Goal: Task Accomplishment & Management: Manage account settings

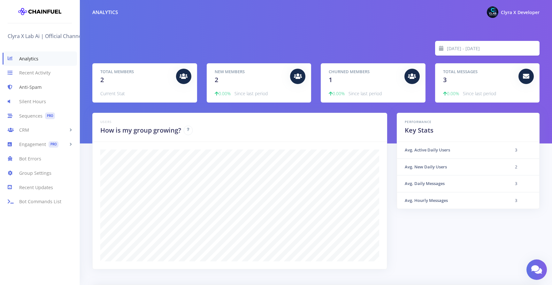
scroll to position [112, 431]
click at [30, 133] on link "CRM" at bounding box center [40, 130] width 80 height 14
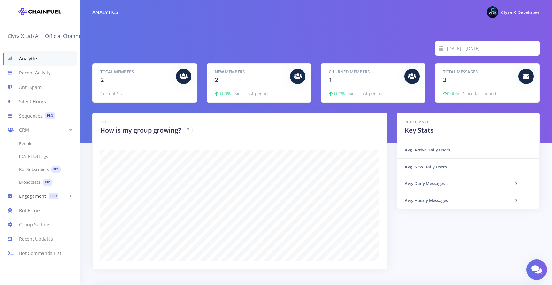
click at [40, 195] on link "Engagement PRO" at bounding box center [40, 196] width 80 height 14
click at [49, 156] on link "Welcome Message PRO" at bounding box center [40, 157] width 80 height 13
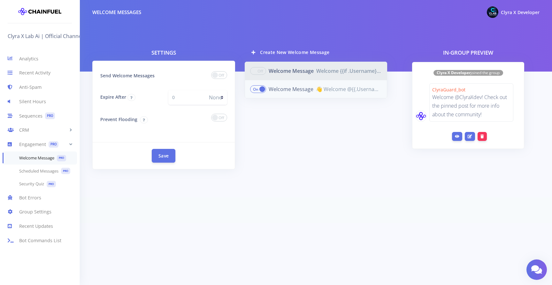
click at [334, 91] on span "👋 Welcome @{{.Username}} to the official Clyra X Lab AI Community! We are build…" at bounding box center [349, 89] width 66 height 8
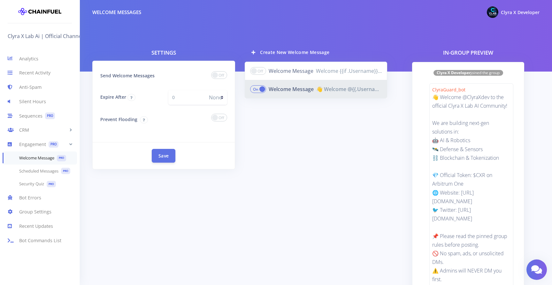
click at [221, 75] on span at bounding box center [219, 75] width 16 height 8
click at [0, 0] on input "checkbox" at bounding box center [0, 0] width 0 height 0
click at [188, 98] on input "0" at bounding box center [186, 97] width 37 height 15
type input "1"
click at [222, 97] on select "None Secs Mins" at bounding box center [216, 97] width 22 height 15
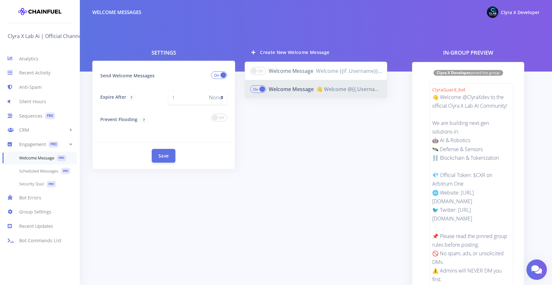
select select "m"
click at [205, 90] on select "None Secs Mins" at bounding box center [216, 97] width 22 height 15
click at [211, 128] on div "Send Welcome Messages Expire After None Secs Mins Prevent Flooding" at bounding box center [164, 101] width 142 height 81
click at [200, 104] on div "Send Welcome Messages Expire After None Secs Mins Prevent Flooding" at bounding box center [164, 101] width 142 height 81
type input "1"
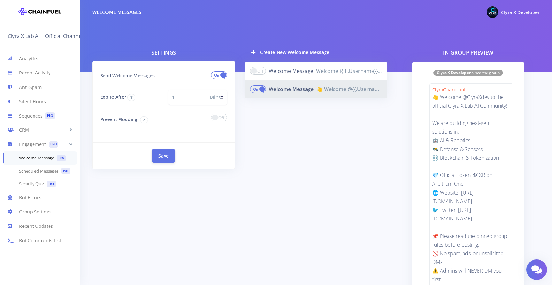
click at [200, 117] on div at bounding box center [208, 119] width 45 height 15
click at [222, 115] on span at bounding box center [219, 118] width 16 height 8
click at [0, 0] on input "checkbox" at bounding box center [0, 0] width 0 height 0
click at [202, 130] on div "Send Welcome Messages Expire After 1 None Secs Mins Prevent Flooding" at bounding box center [164, 101] width 142 height 81
click at [178, 132] on div "Send Welcome Messages Expire After 1 None Secs Mins Prevent Flooding" at bounding box center [164, 101] width 142 height 81
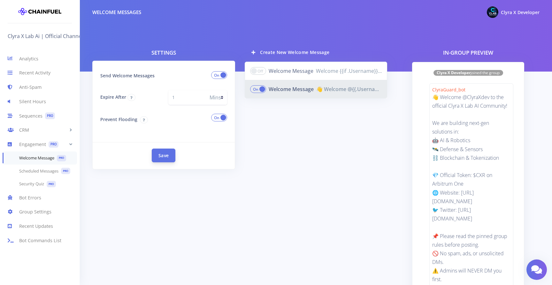
click at [167, 154] on button "Save" at bounding box center [164, 156] width 24 height 14
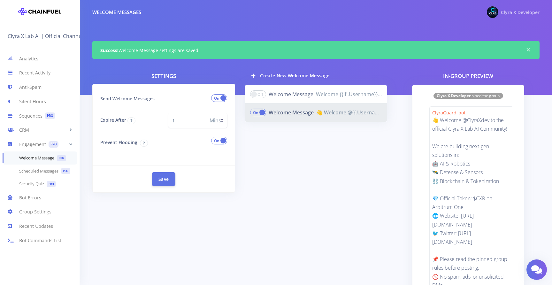
click at [515, 14] on span "Clyra X Developer" at bounding box center [520, 12] width 39 height 6
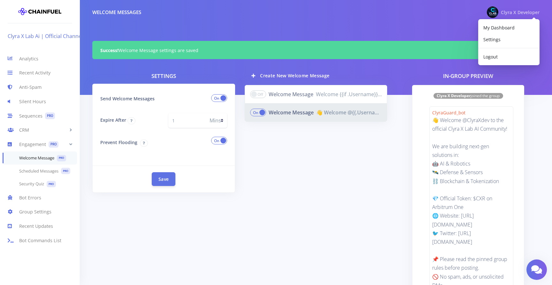
click at [67, 37] on link "Clyra X Lab Ai | Official Channel Group" at bounding box center [56, 36] width 96 height 10
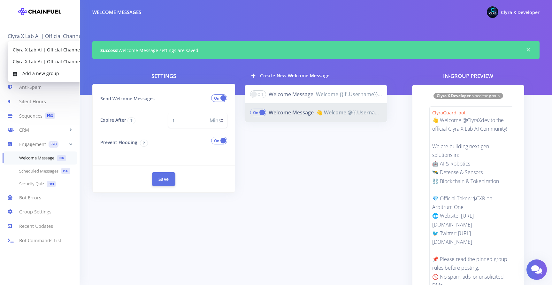
click at [182, 19] on div "Welcome Messages Clyra X Developer My Dashboard Settings Logout" at bounding box center [316, 12] width 472 height 14
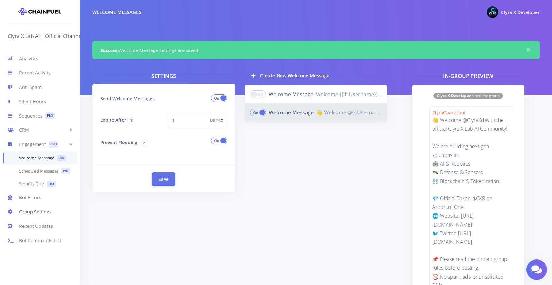
click at [38, 215] on link "Group Settings" at bounding box center [40, 212] width 80 height 14
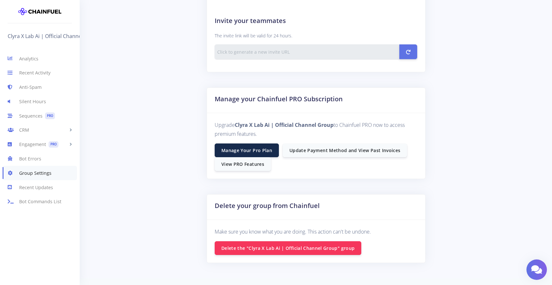
scroll to position [333, 0]
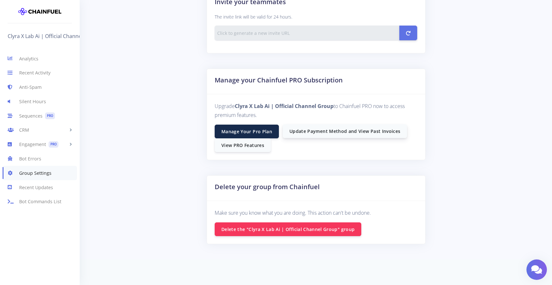
click at [319, 133] on link "Update Payment Method and View Past Invoices" at bounding box center [345, 131] width 124 height 14
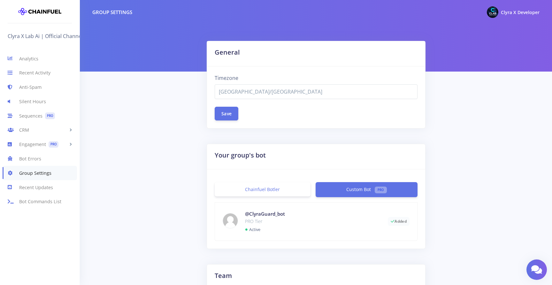
scroll to position [333, 0]
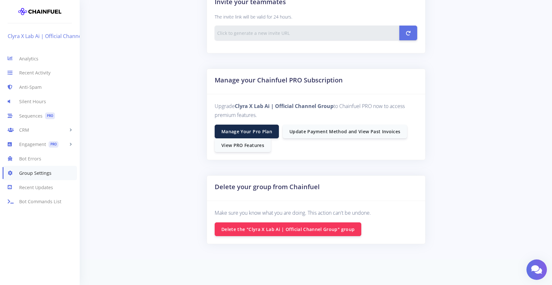
click at [59, 38] on link "Clyra X Lab Ai | Official Channel Group" at bounding box center [56, 36] width 96 height 10
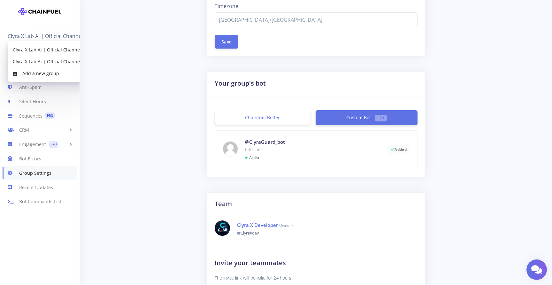
scroll to position [0, 0]
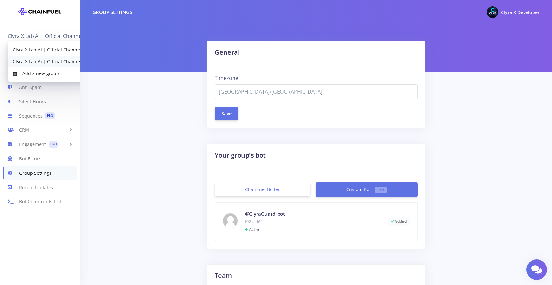
click at [49, 61] on link "Clyra X Lab Ai | Official Channel Group" at bounding box center [54, 62] width 93 height 12
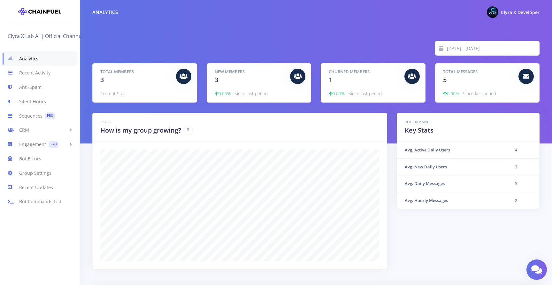
scroll to position [112, 431]
click at [50, 36] on link "Clyra X Lab Ai | Official Channel Group" at bounding box center [56, 36] width 96 height 10
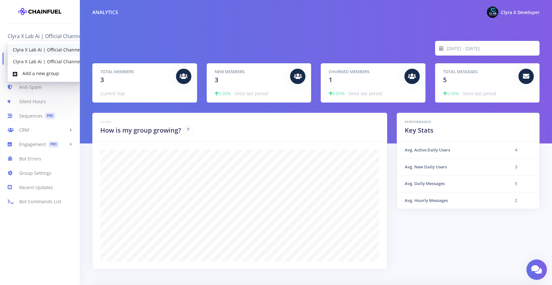
click at [56, 51] on link "Clyra X Lab Ai | Official Channel" at bounding box center [54, 50] width 93 height 12
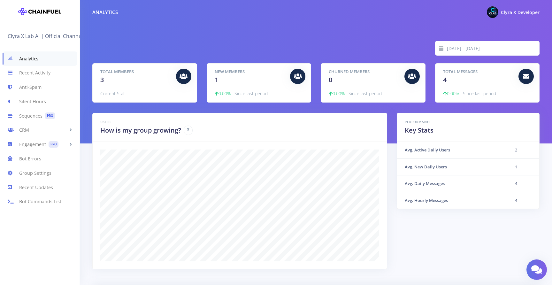
scroll to position [112, 431]
click at [31, 91] on link "Anti-Spam" at bounding box center [40, 87] width 80 height 14
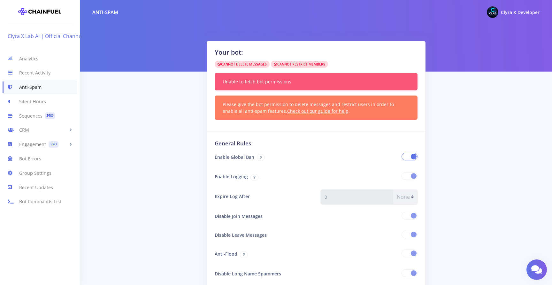
click at [59, 33] on link "Clyra X Lab Ai | Official Channel" at bounding box center [47, 36] width 79 height 10
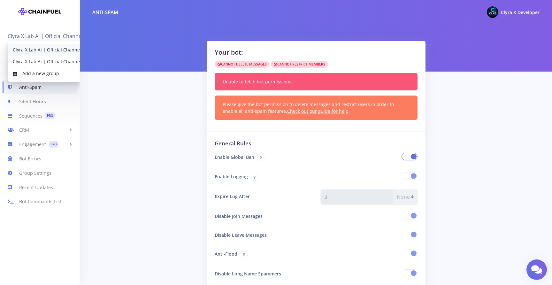
click at [61, 49] on link "Clyra X Lab Ai | Official Channel" at bounding box center [54, 50] width 93 height 12
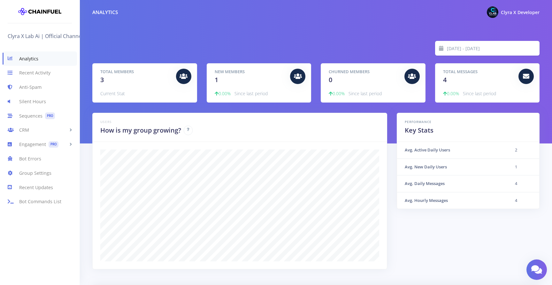
scroll to position [112, 431]
click at [38, 76] on link "Recent Activity" at bounding box center [40, 73] width 80 height 14
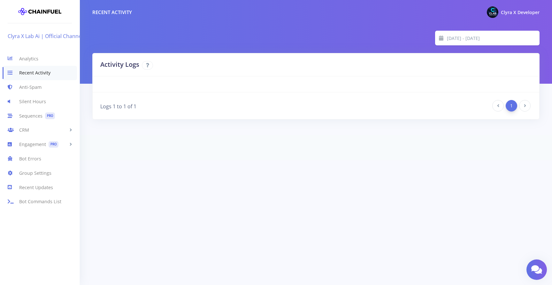
click at [47, 33] on link "Clyra X Lab Ai | Official Channel" at bounding box center [47, 36] width 79 height 10
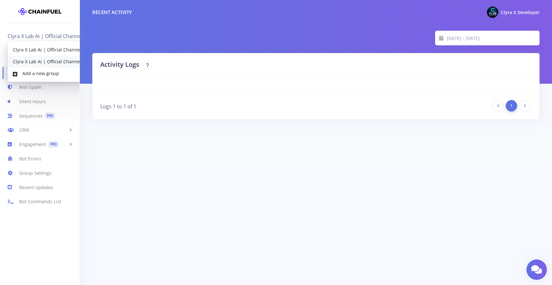
click at [49, 62] on link "Clyra X Lab Ai | Official Channel Group" at bounding box center [54, 62] width 93 height 12
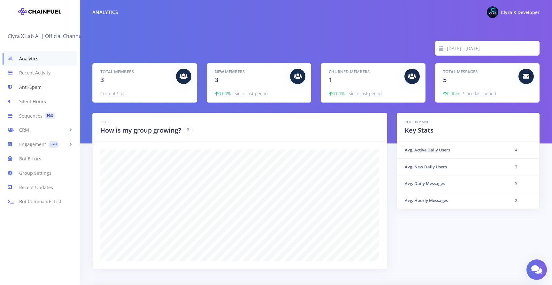
click at [34, 90] on link "Anti-Spam" at bounding box center [40, 87] width 80 height 14
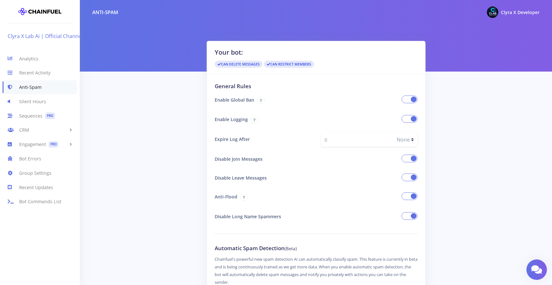
click at [53, 36] on link "Clyra X Lab Ai | Official Channel Group" at bounding box center [56, 36] width 96 height 10
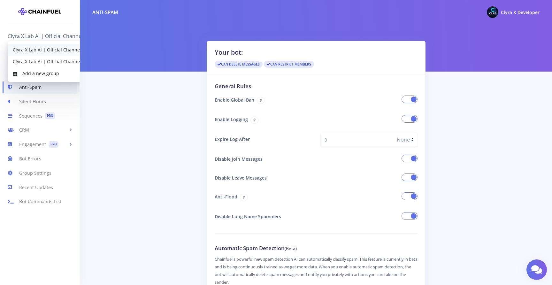
click at [52, 47] on link "Clyra X Lab Ai | Official Channel" at bounding box center [54, 50] width 93 height 12
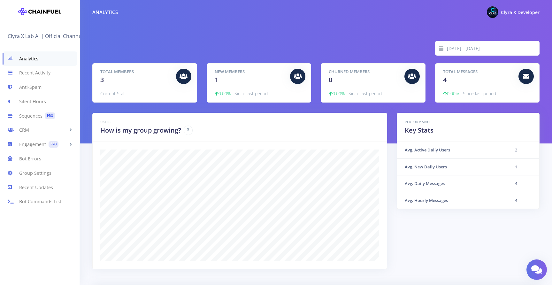
scroll to position [112, 431]
click at [39, 87] on link "Anti-Spam" at bounding box center [40, 87] width 80 height 14
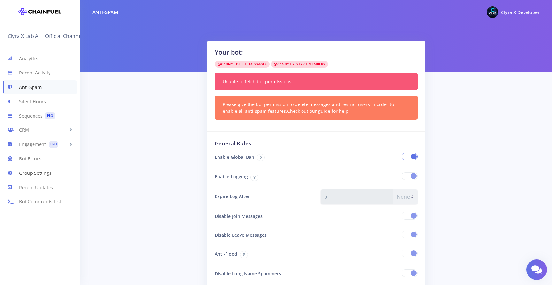
click at [43, 177] on link "Group Settings" at bounding box center [40, 173] width 80 height 14
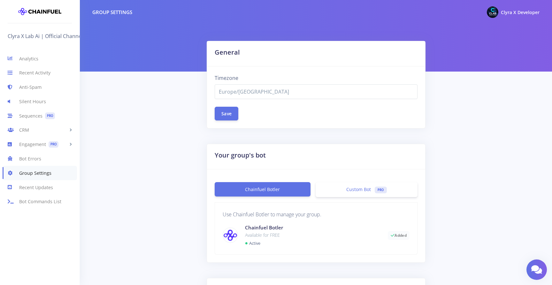
select select "Europe/[GEOGRAPHIC_DATA]"
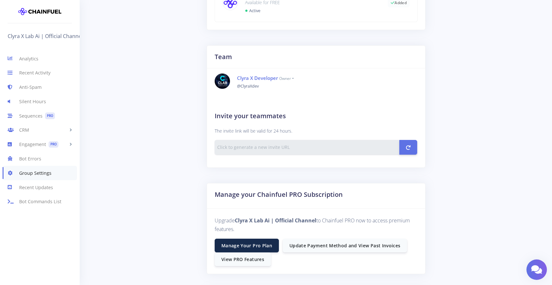
scroll to position [347, 0]
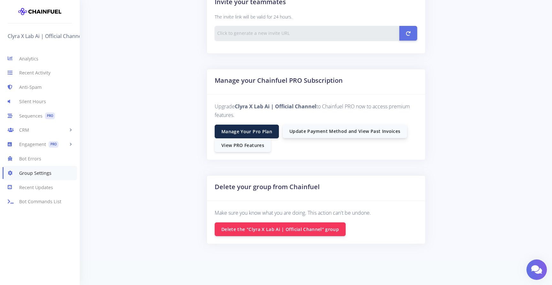
click at [324, 132] on link "Update Payment Method and View Past Invoices" at bounding box center [345, 131] width 124 height 14
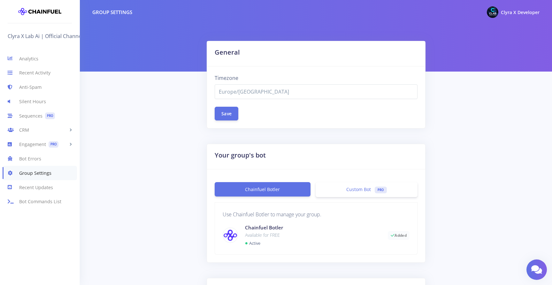
select select "Europe/[GEOGRAPHIC_DATA]"
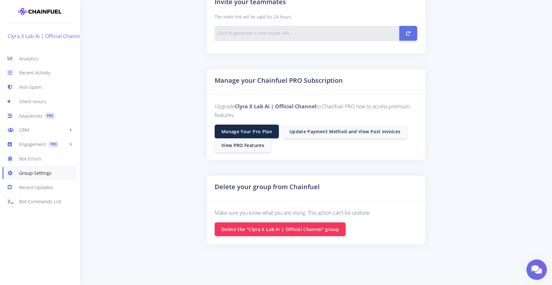
click at [47, 35] on link "Clyra X Lab Ai | Official Channel" at bounding box center [47, 36] width 79 height 10
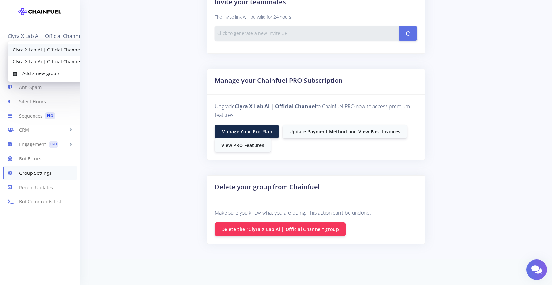
click at [50, 50] on link "Clyra X Lab Ai | Official Channel" at bounding box center [54, 50] width 93 height 12
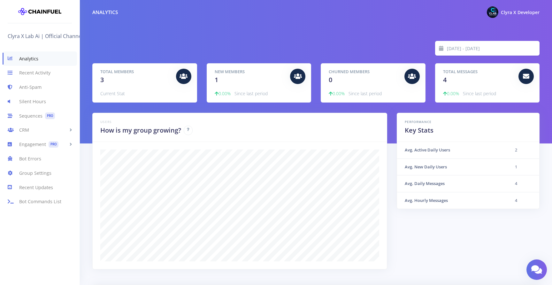
scroll to position [112, 431]
click at [29, 88] on link "Anti-Spam" at bounding box center [40, 87] width 80 height 14
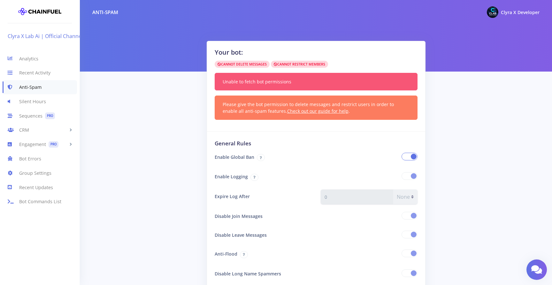
click at [52, 35] on link "Clyra X Lab Ai | Official Channel" at bounding box center [47, 36] width 79 height 10
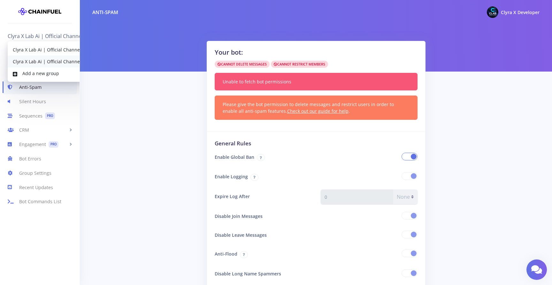
click at [52, 63] on link "Clyra X Lab Ai | Official Channel Group" at bounding box center [54, 62] width 93 height 12
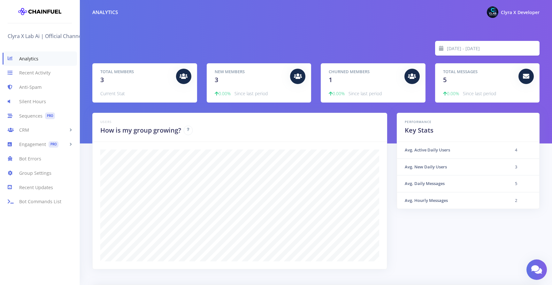
scroll to position [112, 431]
click at [24, 84] on link "Anti-Spam" at bounding box center [40, 87] width 80 height 14
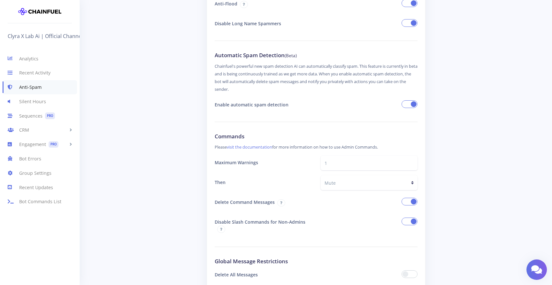
scroll to position [209, 0]
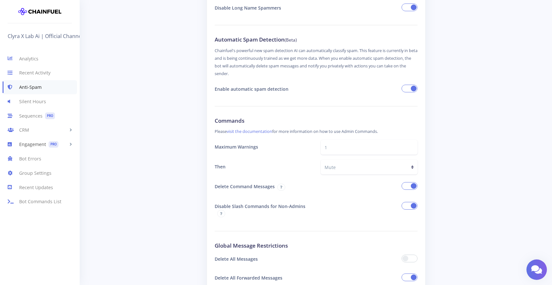
click at [32, 147] on link "Engagement PRO" at bounding box center [40, 144] width 80 height 14
click at [43, 162] on link "Welcome Message PRO" at bounding box center [40, 157] width 80 height 13
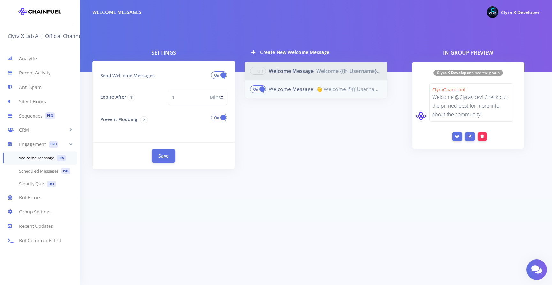
click at [285, 95] on link "Welcome Message 👋 Welcome @{{.Username}} to the official Clyra X Lab AI Communi…" at bounding box center [316, 89] width 143 height 19
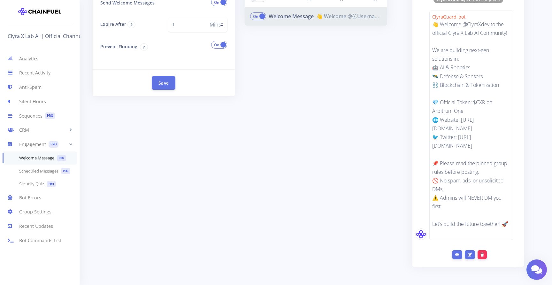
scroll to position [117, 0]
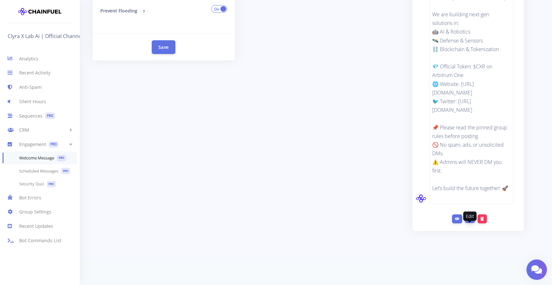
click at [470, 217] on icon at bounding box center [470, 219] width 4 height 4
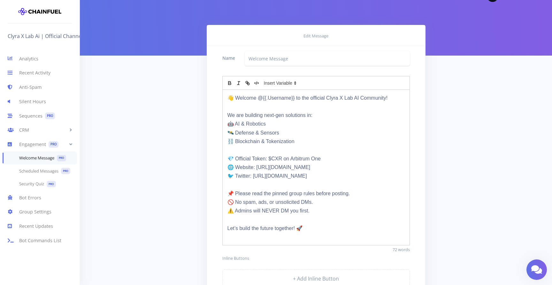
scroll to position [26, 0]
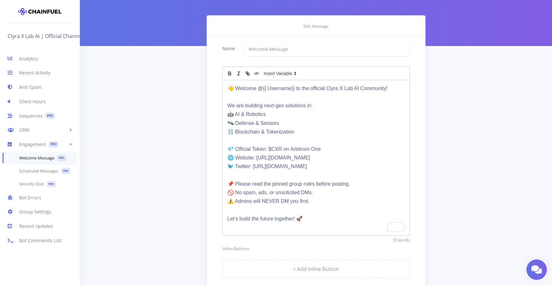
drag, startPoint x: 312, startPoint y: 156, endPoint x: 271, endPoint y: 159, distance: 41.6
click at [271, 159] on p "🌐 Website: https://yourdomain.com" at bounding box center [315, 157] width 177 height 9
drag, startPoint x: 248, startPoint y: 167, endPoint x: 229, endPoint y: 168, distance: 18.5
click at [229, 168] on p "🐦 Twitter: https://twitter.com/yourhandle" at bounding box center [315, 166] width 177 height 9
click at [302, 166] on p "X: https://twitter.com/yourhandle" at bounding box center [315, 166] width 177 height 9
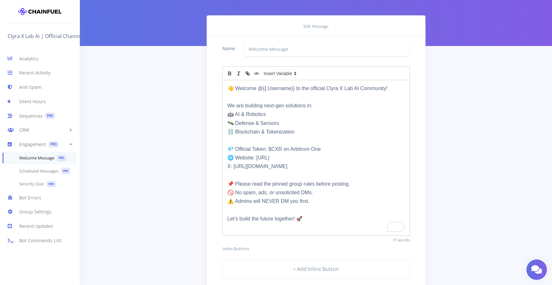
drag, startPoint x: 307, startPoint y: 167, endPoint x: 233, endPoint y: 167, distance: 74.1
click at [233, 167] on p "X: https://twitter.com/yourhandle" at bounding box center [315, 166] width 177 height 9
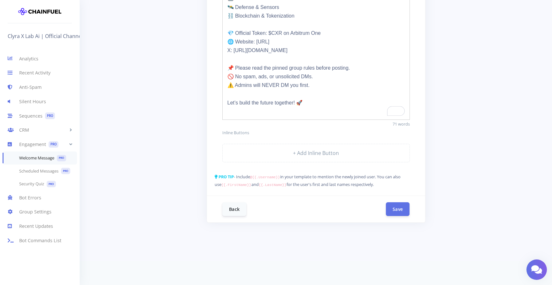
scroll to position [143, 0]
click at [397, 209] on button "Save" at bounding box center [398, 207] width 24 height 14
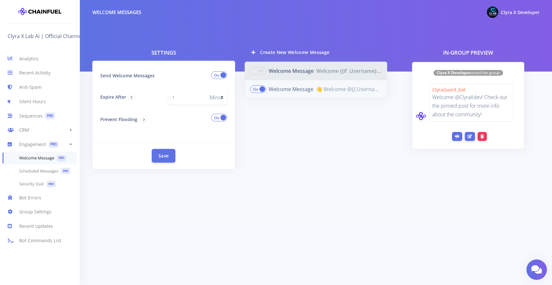
click at [299, 95] on link "Welcome Message 👋 Welcome @{{.Username}} to the official Clyra X Lab AI Communi…" at bounding box center [316, 89] width 143 height 19
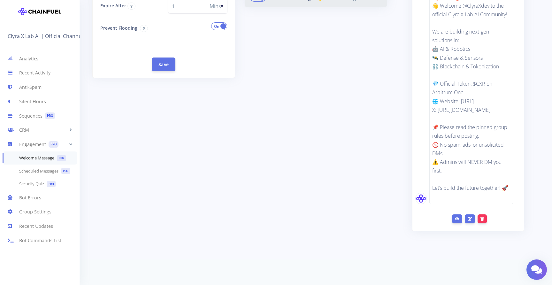
scroll to position [100, 0]
